Goal: Navigation & Orientation: Find specific page/section

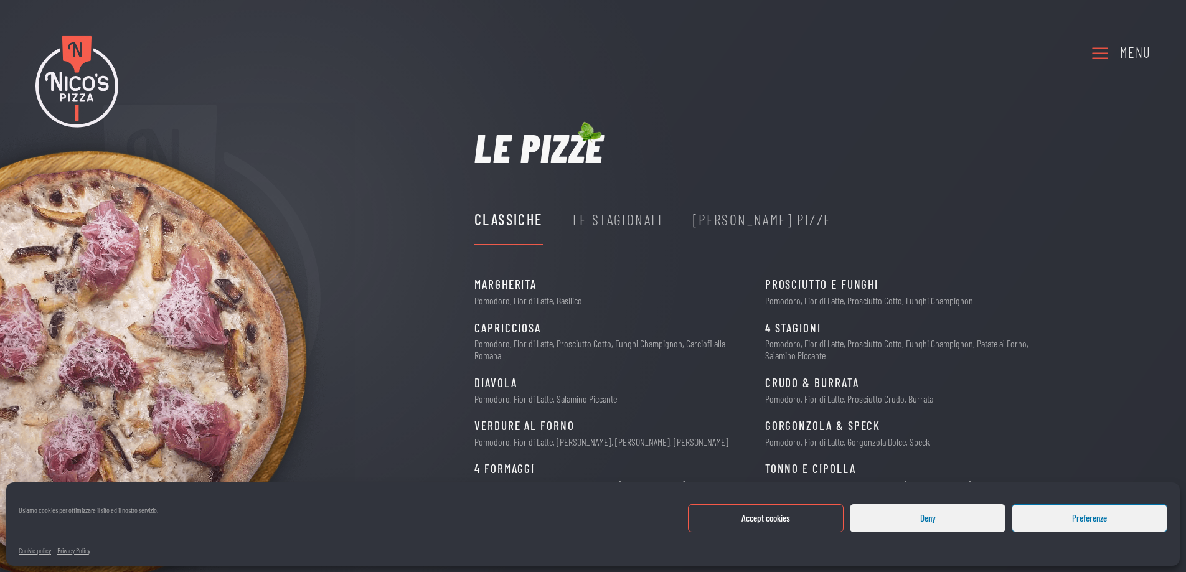
click at [1102, 55] on icon at bounding box center [1100, 52] width 20 height 34
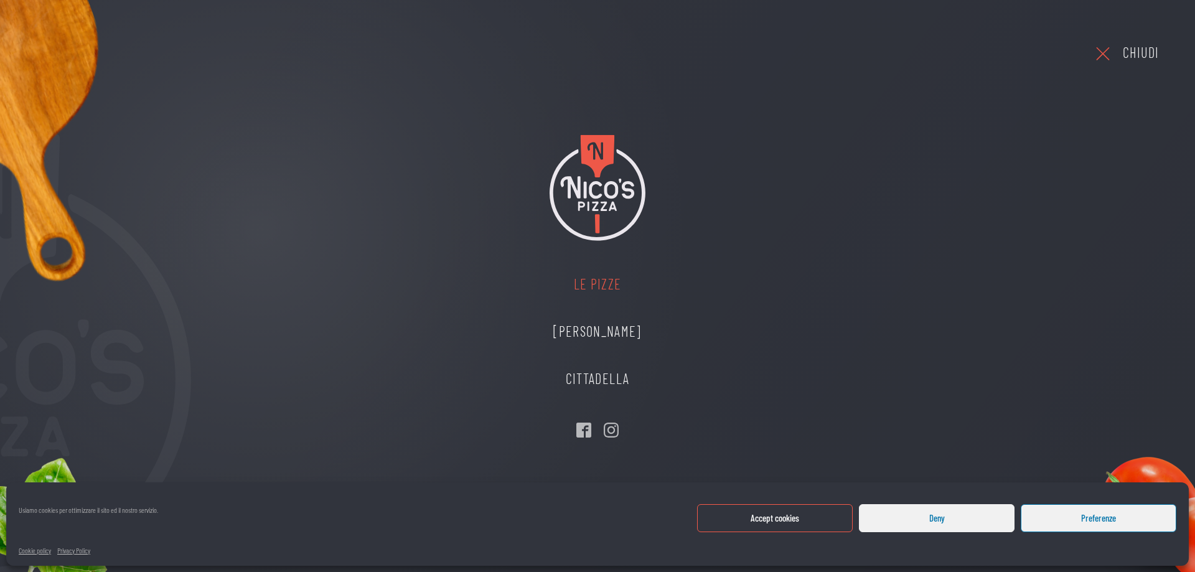
click at [594, 288] on link "Le Pizze" at bounding box center [597, 284] width 113 height 47
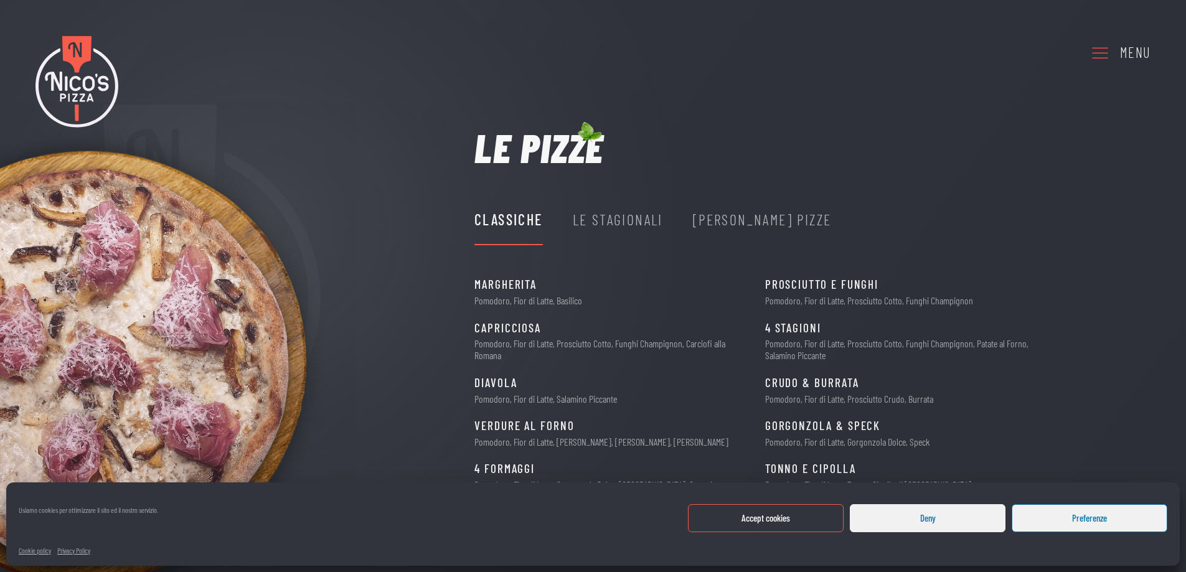
click at [903, 514] on button "Deny" at bounding box center [928, 518] width 156 height 28
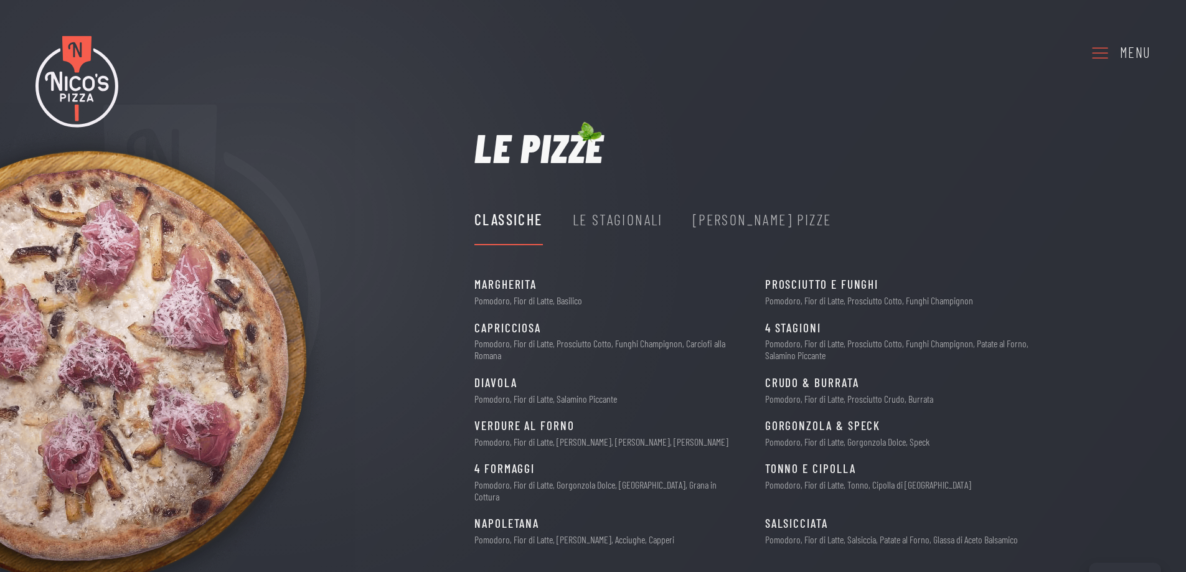
click at [614, 215] on div "Le Stagionali" at bounding box center [618, 220] width 90 height 24
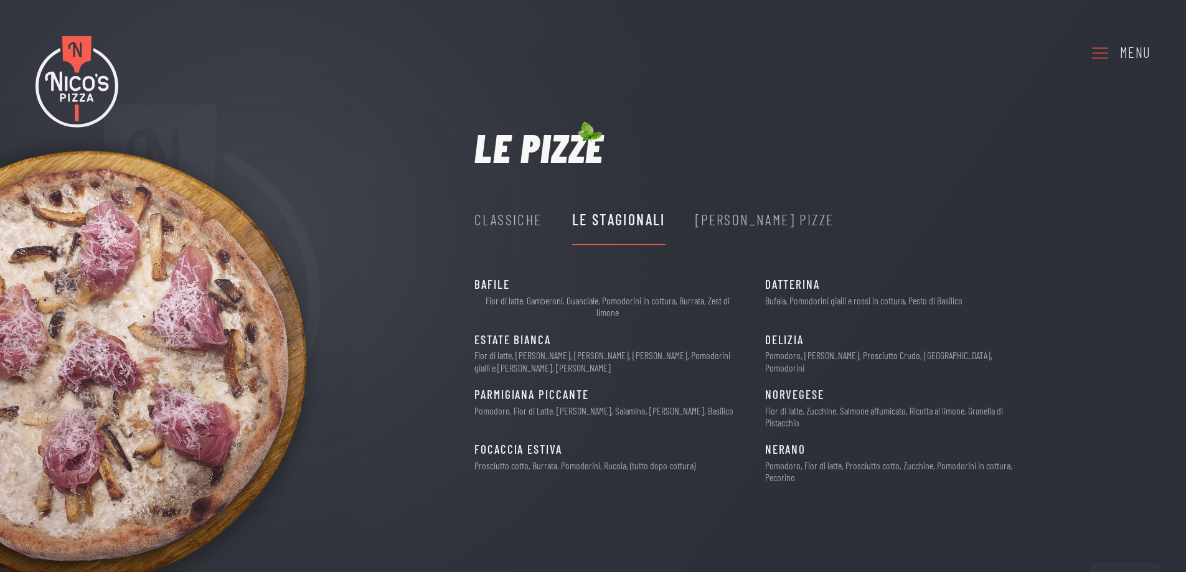
click at [730, 207] on div "[PERSON_NAME] Pizze" at bounding box center [764, 220] width 139 height 50
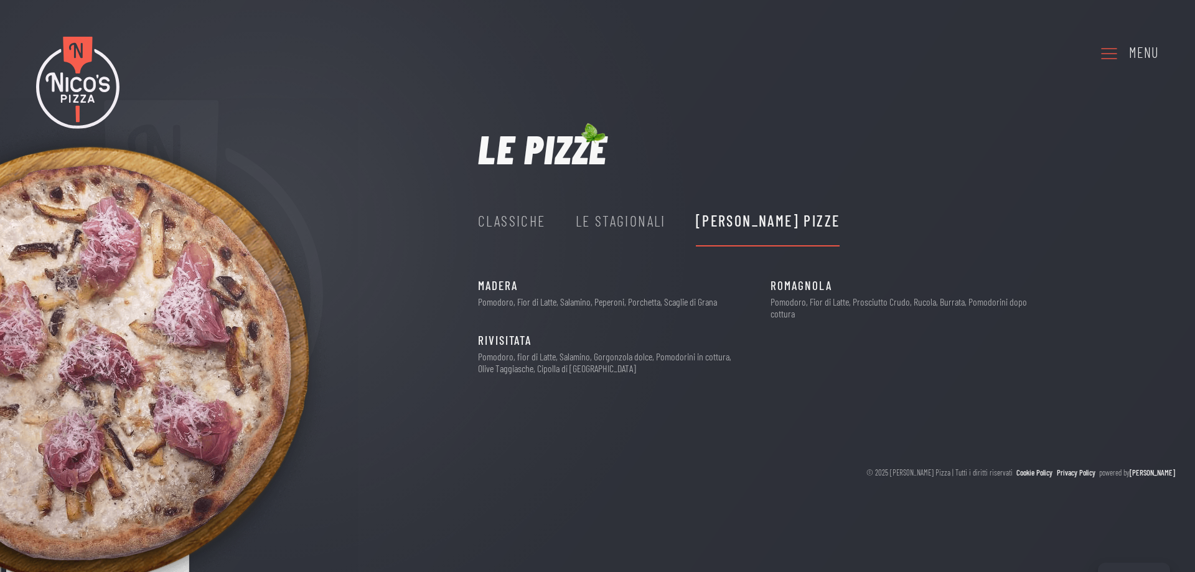
click at [607, 227] on div "Le Stagionali" at bounding box center [621, 221] width 90 height 24
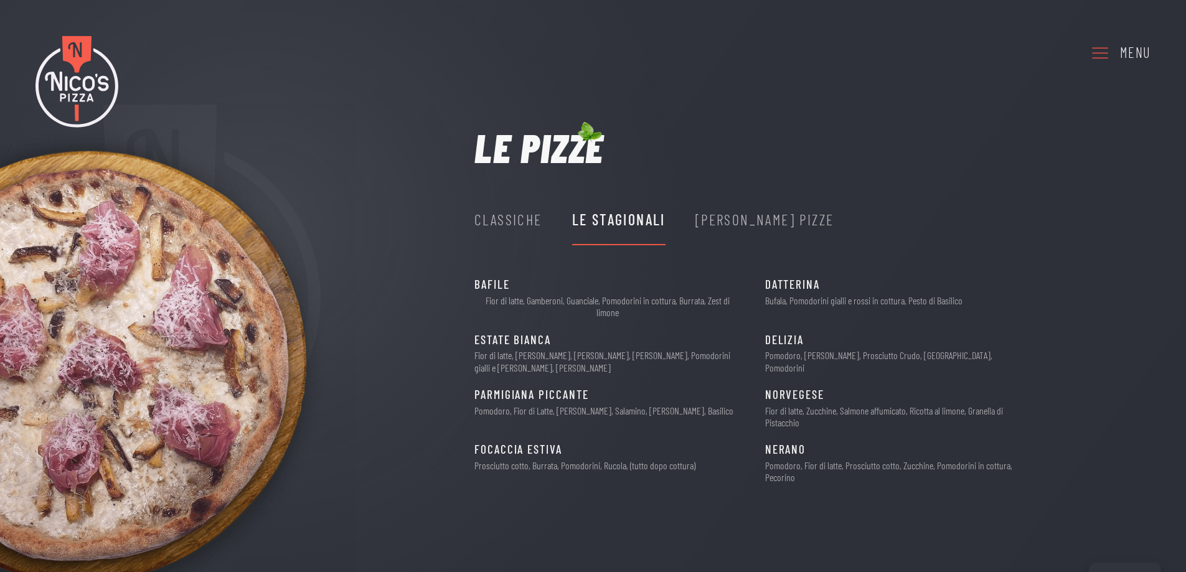
click at [514, 225] on div "Classiche" at bounding box center [508, 220] width 68 height 24
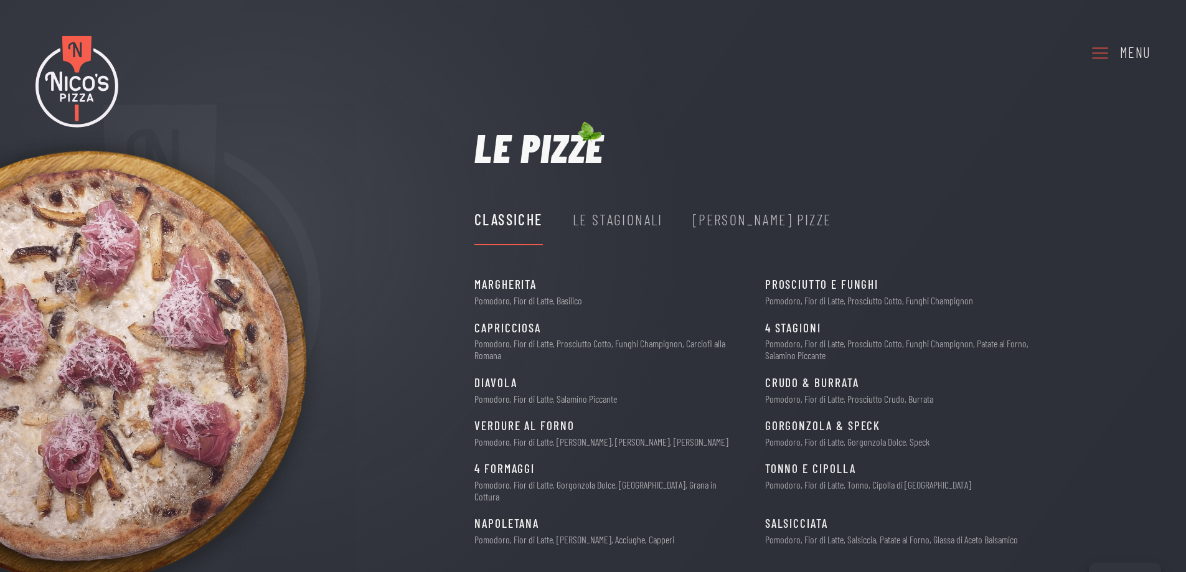
click at [1097, 47] on icon at bounding box center [1100, 52] width 20 height 34
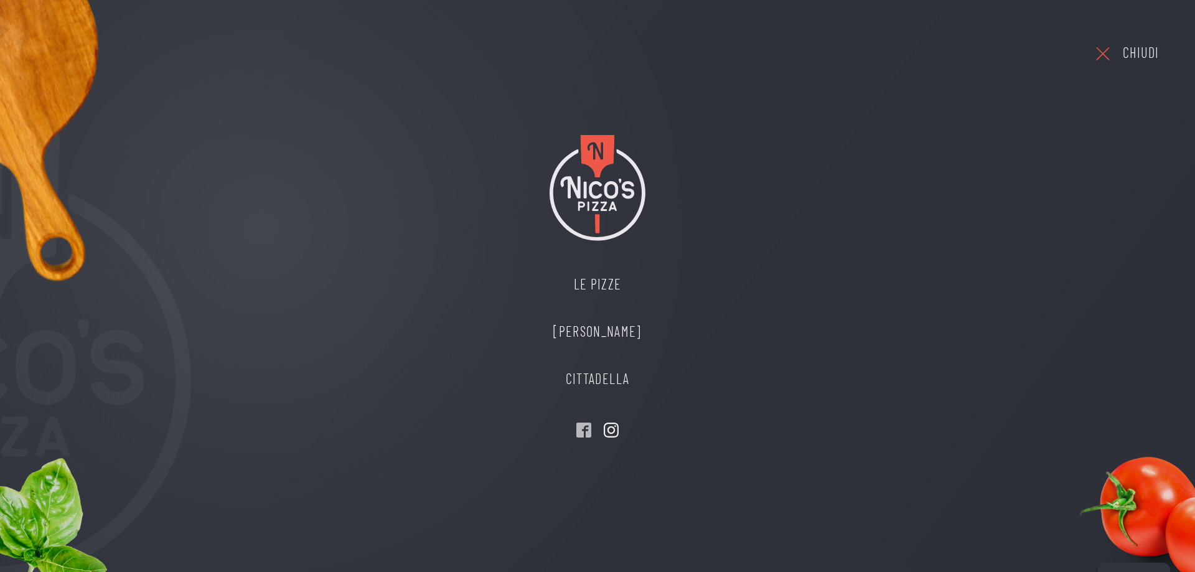
click at [608, 427] on icon "Visit our Instagram" at bounding box center [611, 430] width 15 height 15
click at [611, 424] on icon "Visit our Instagram" at bounding box center [611, 430] width 15 height 15
